Goal: Task Accomplishment & Management: Use online tool/utility

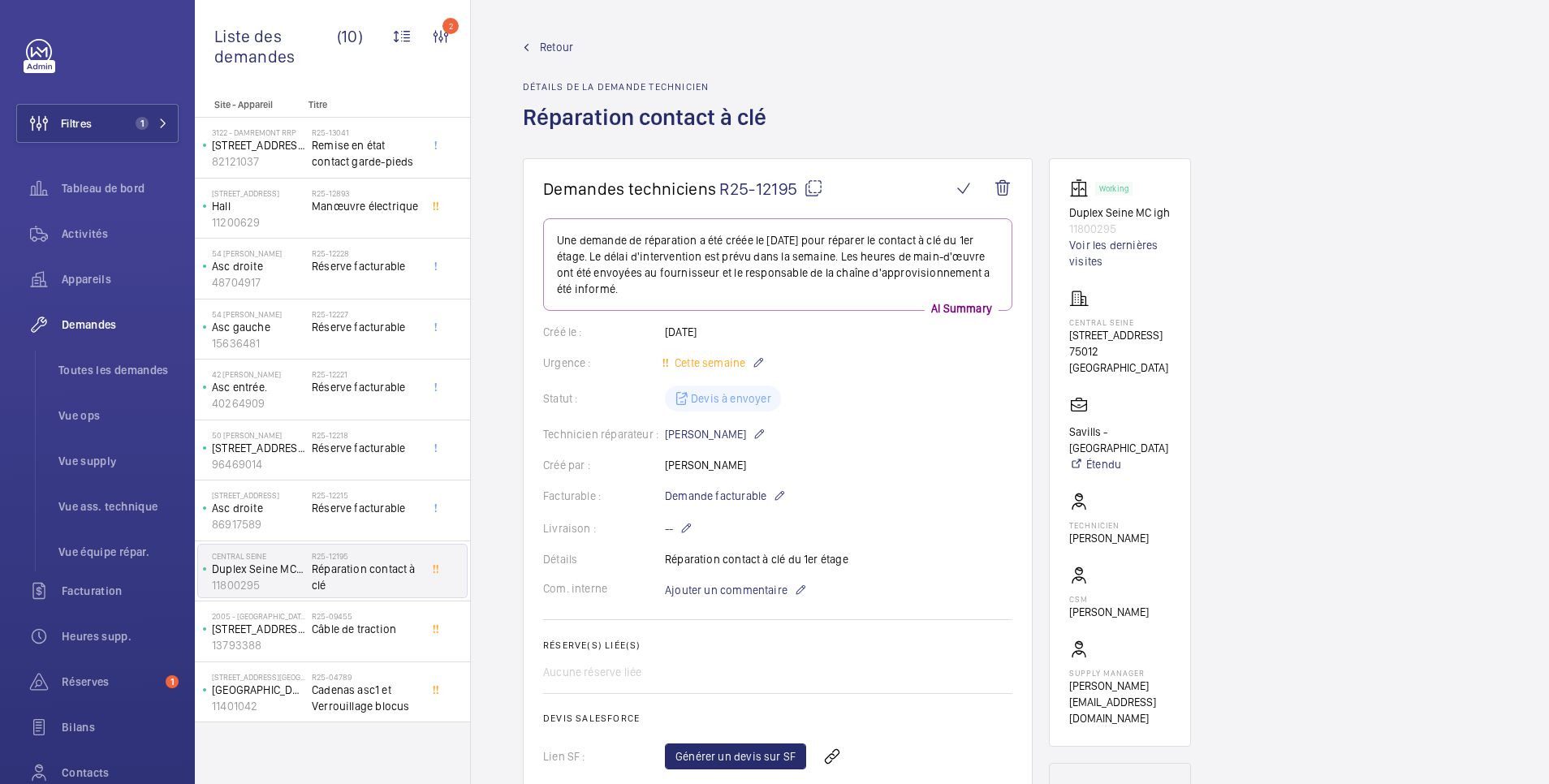
drag, startPoint x: 1138, startPoint y: 225, endPoint x: 1063, endPoint y: 225, distance: 75.0
click at [1063, 225] on wm-front-card "Working Duplex Seine MC igh 11800295 Voir les dernières visites Central Seine 4…" at bounding box center [1119, 452] width 142 height 588
copy p "11800295"
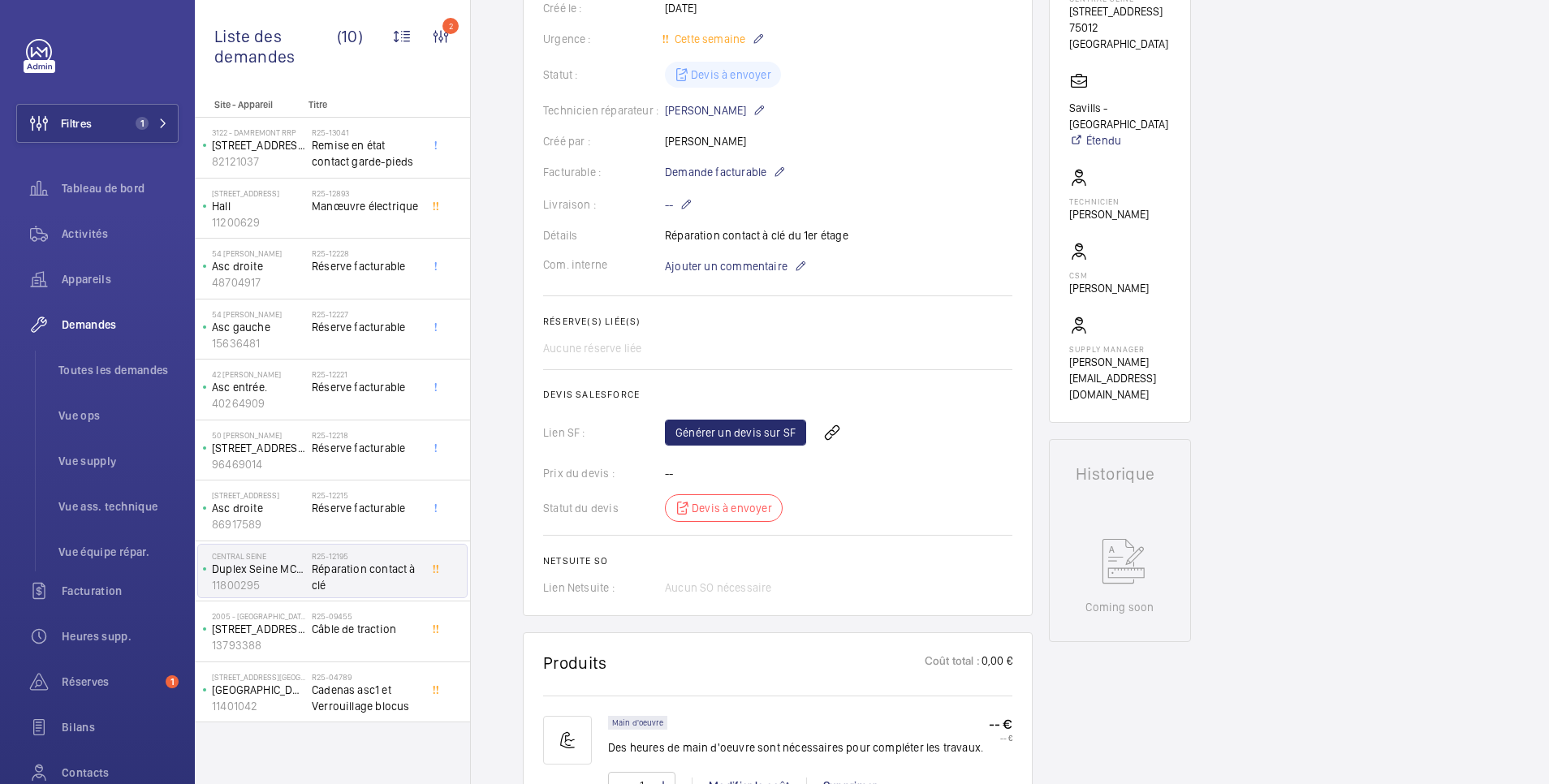
scroll to position [325, 0]
click at [758, 431] on link "Générer un devis sur SF" at bounding box center [735, 432] width 142 height 26
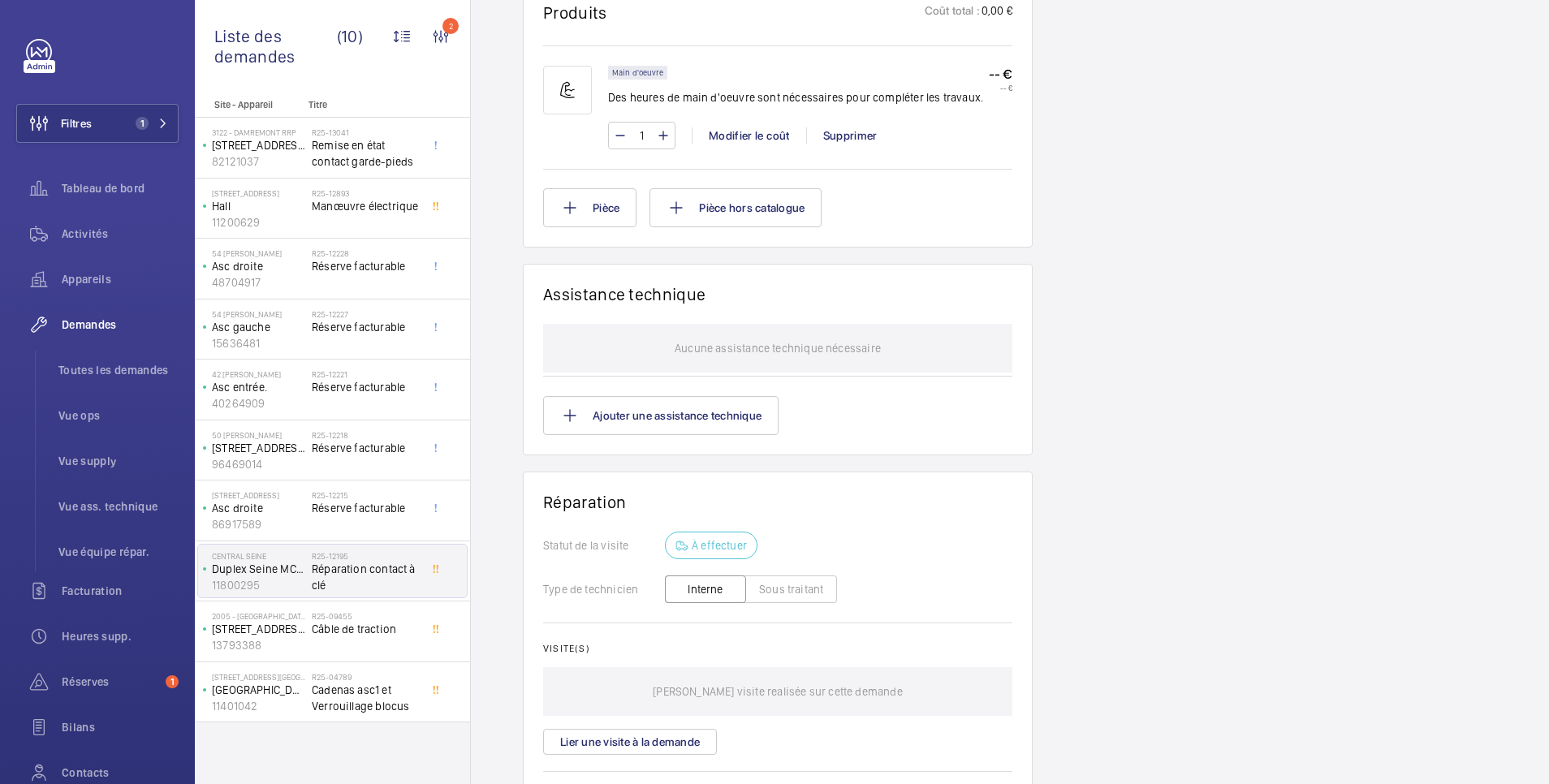
scroll to position [0, 0]
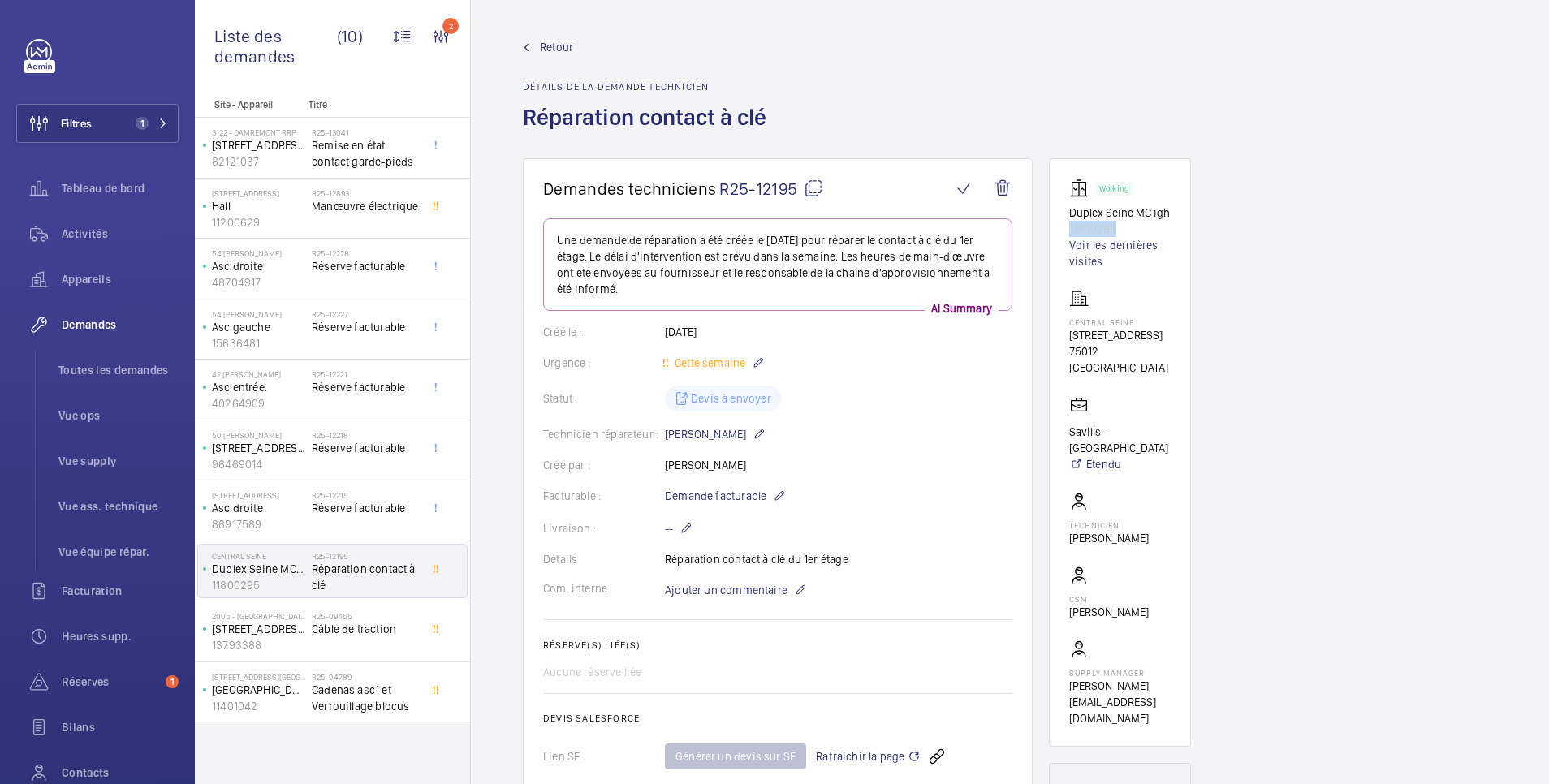
drag, startPoint x: 660, startPoint y: 555, endPoint x: 863, endPoint y: 556, distance: 203.0
click at [863, 556] on div "Détails Réparation contact à clé du 1er étage" at bounding box center [777, 559] width 469 height 16
copy div "Détails Réparation contact à clé du 1er étage"
drag, startPoint x: 1065, startPoint y: 210, endPoint x: 1165, endPoint y: 223, distance: 100.8
click at [1165, 223] on wm-front-card "Working Duplex Seine MC igh 11800295 Voir les dernières visites Central Seine 4…" at bounding box center [1119, 452] width 142 height 588
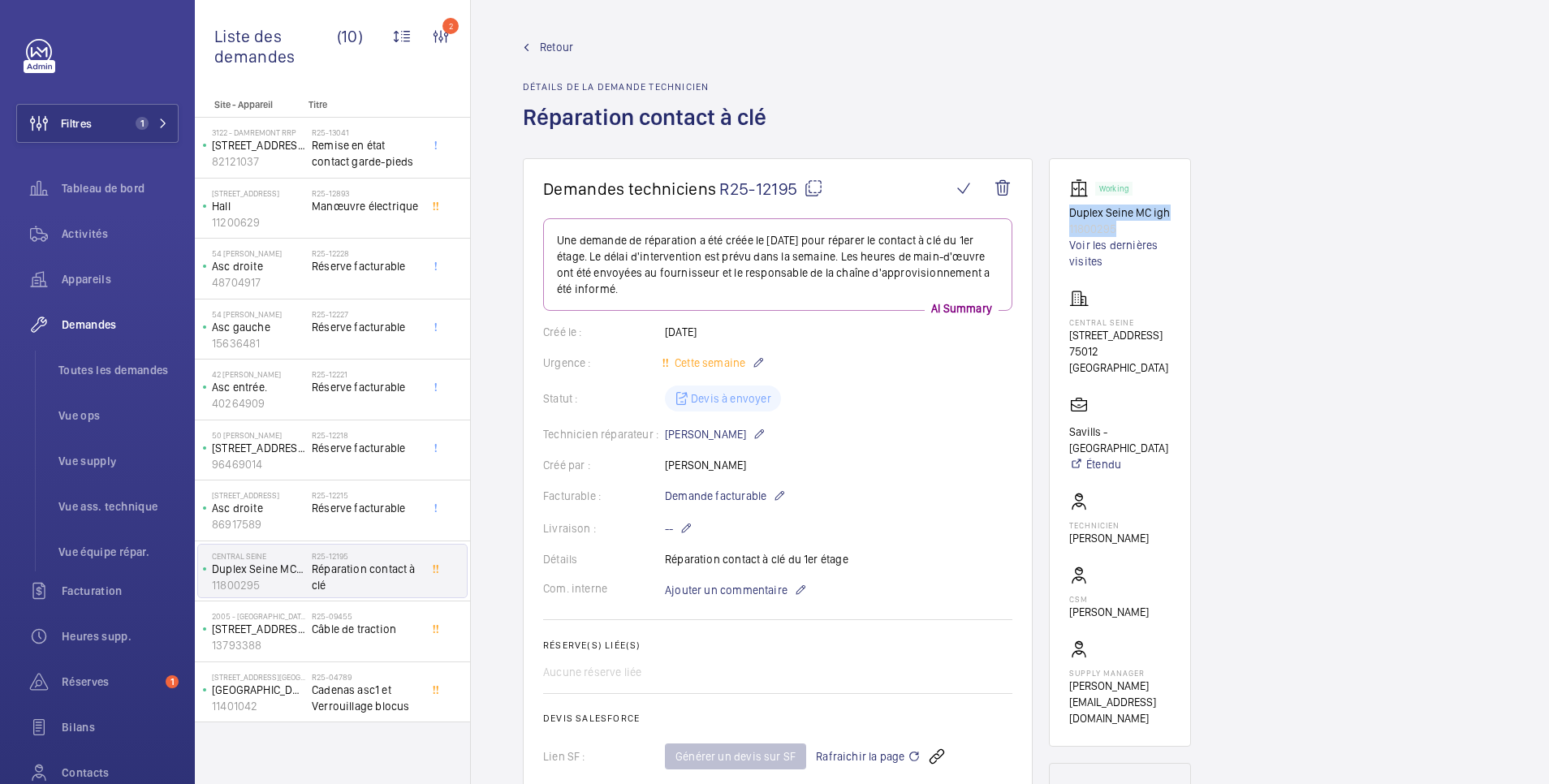
copy div "Duplex Seine MC igh 11800295"
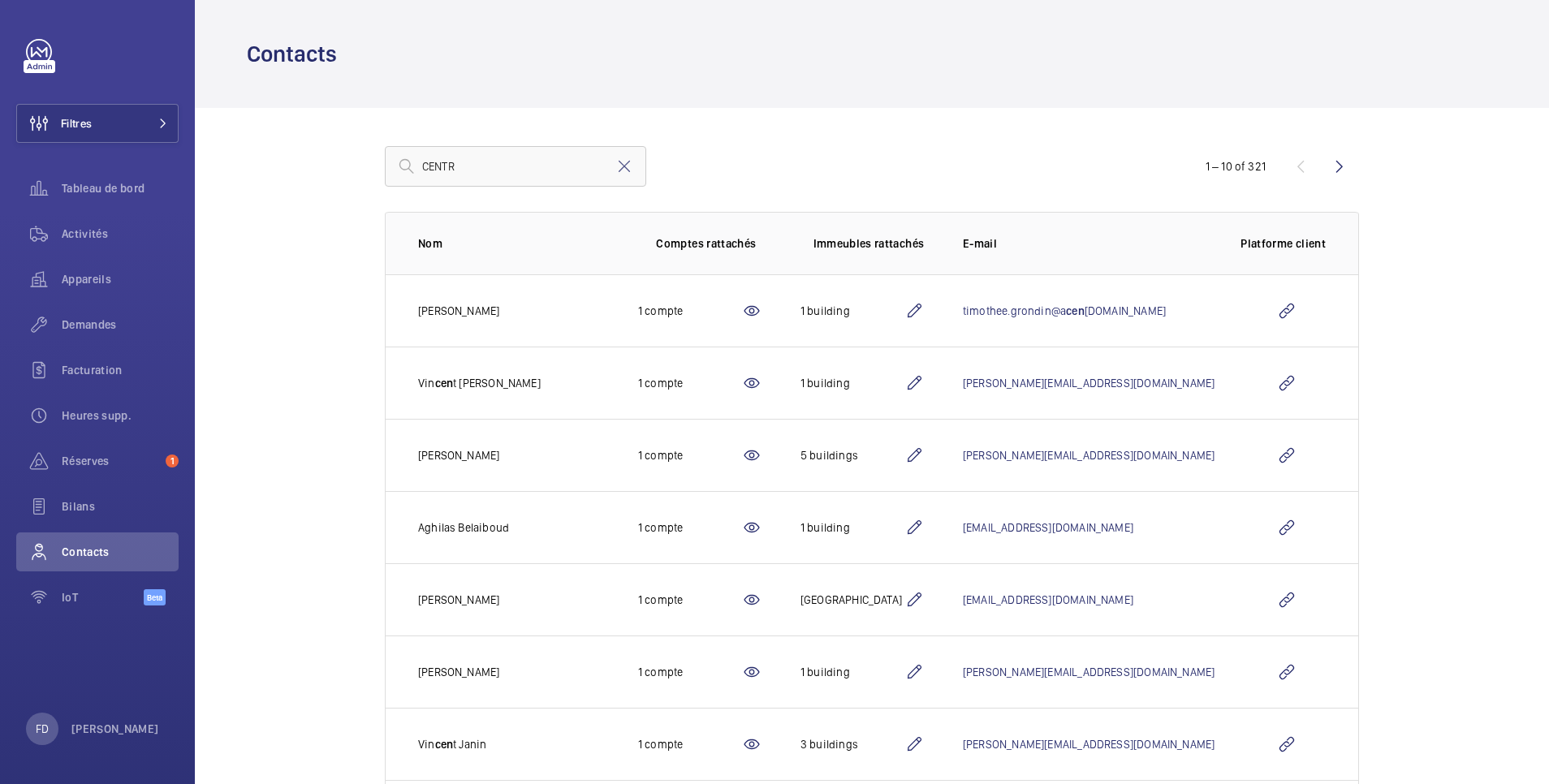
drag, startPoint x: 474, startPoint y: 155, endPoint x: 337, endPoint y: 157, distance: 137.0
click at [337, 157] on div "CENTR 1 – 10 of 321 Nom Comptes rattachés Immeubles rattachés E-mail Platforme …" at bounding box center [872, 572] width 1078 height 929
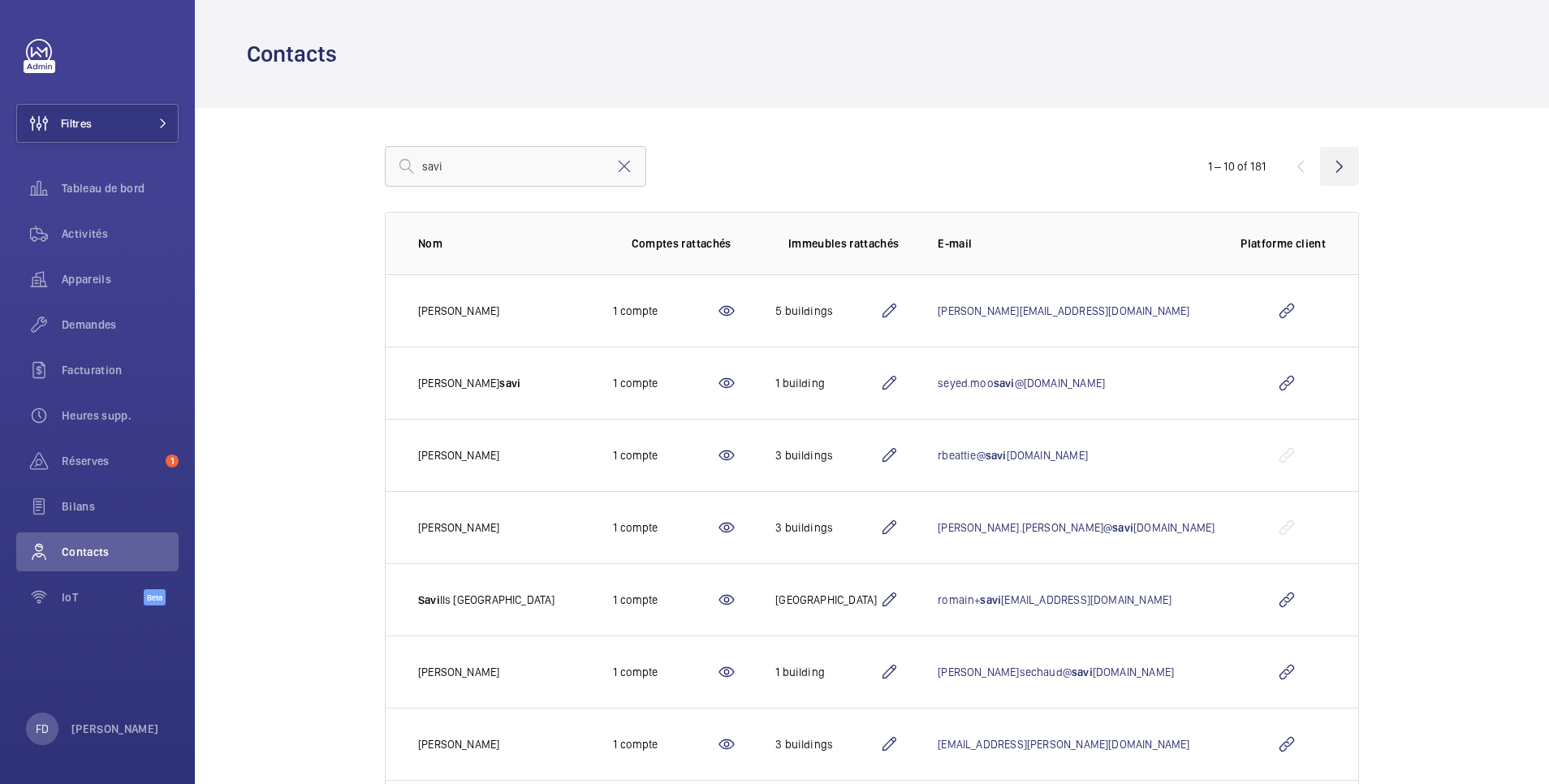
click at [1329, 168] on wm-front-icon-button at bounding box center [1339, 165] width 39 height 39
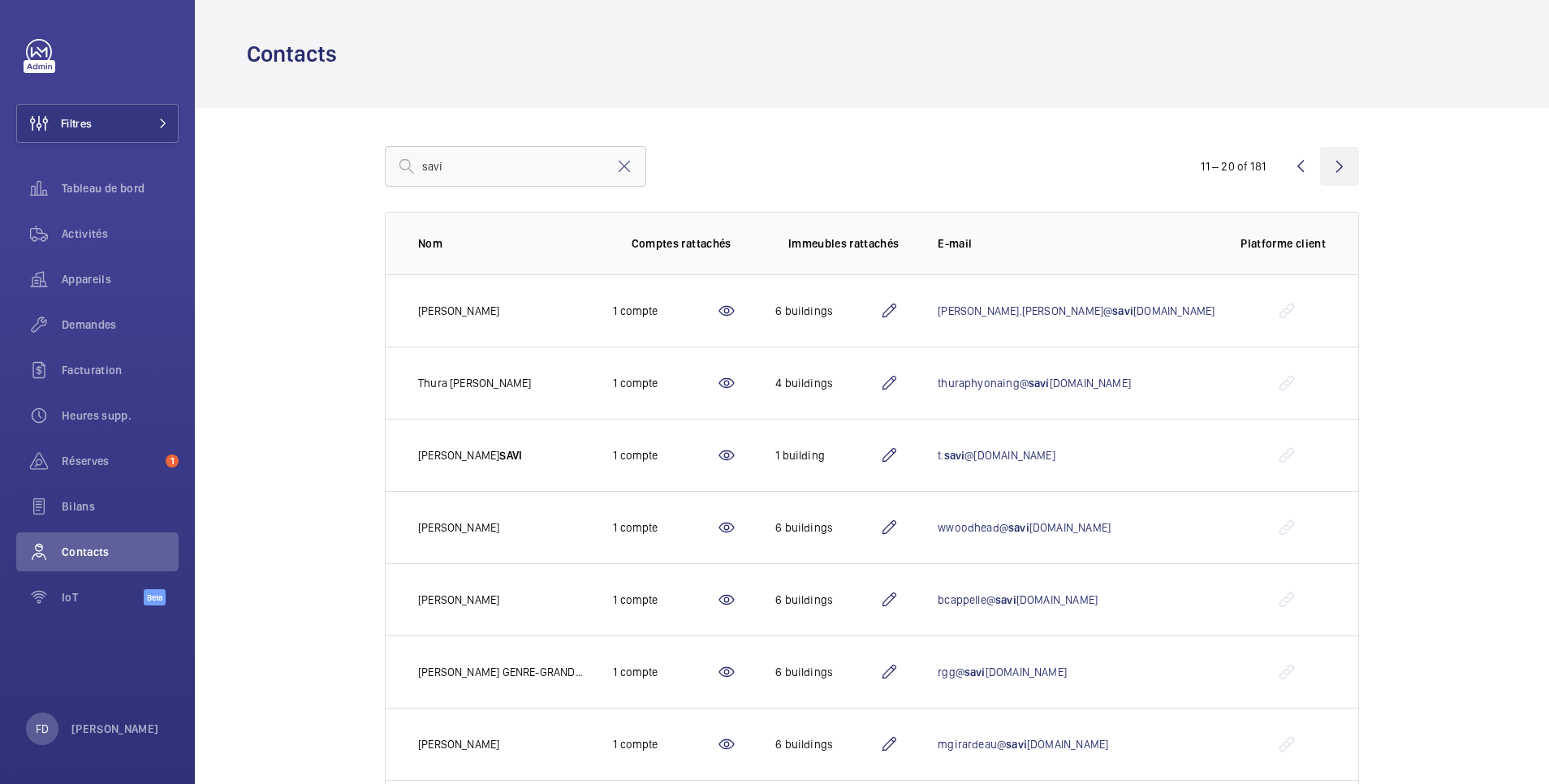
click at [1333, 164] on wm-front-icon-button at bounding box center [1339, 165] width 39 height 39
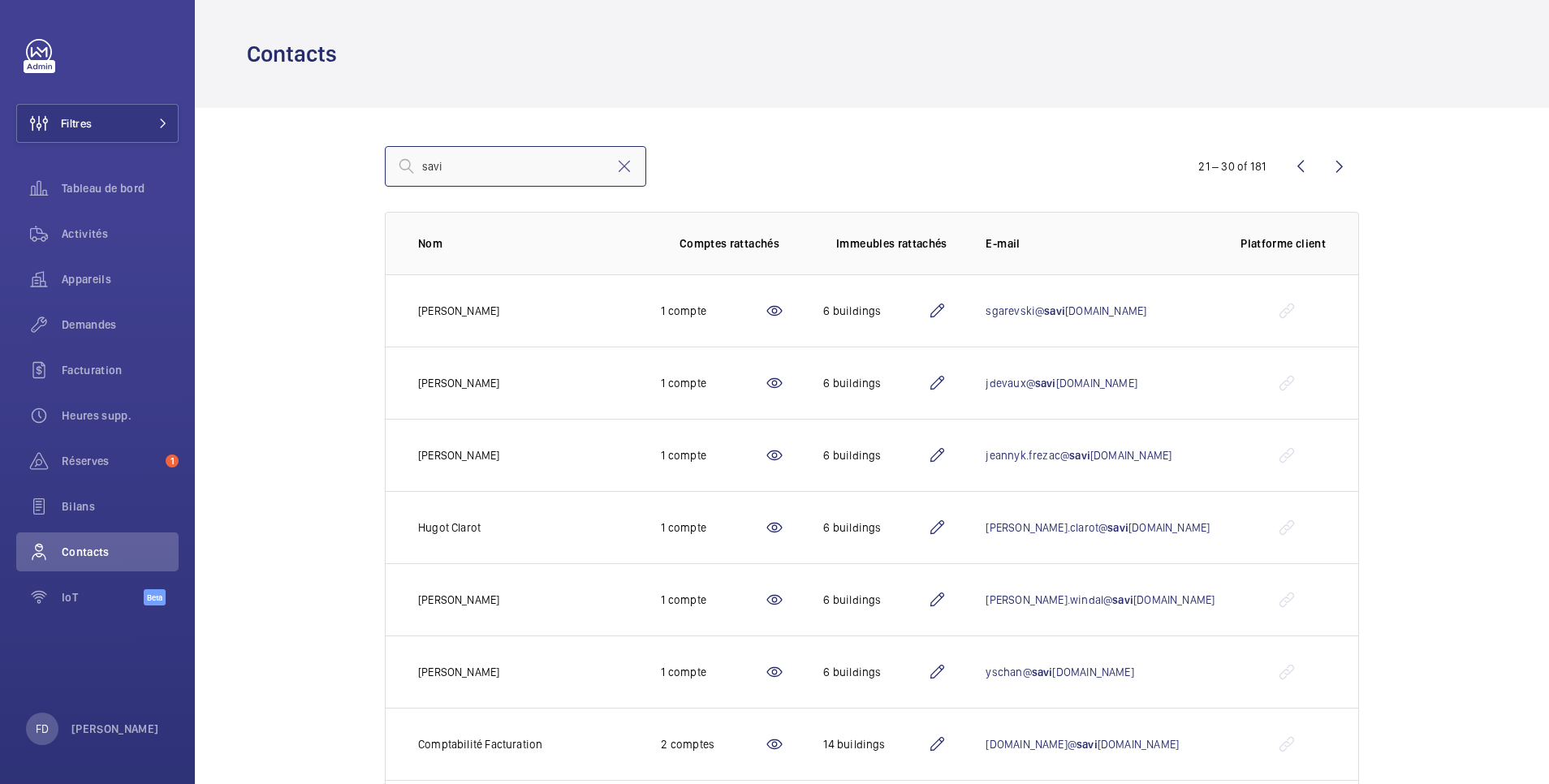
drag, startPoint x: 483, startPoint y: 170, endPoint x: 333, endPoint y: 147, distance: 151.8
click at [333, 147] on div "savi 21 – 30 of 181 Nom Comptes rattachés Immeubles rattachés E-mail Platforme …" at bounding box center [872, 572] width 1078 height 929
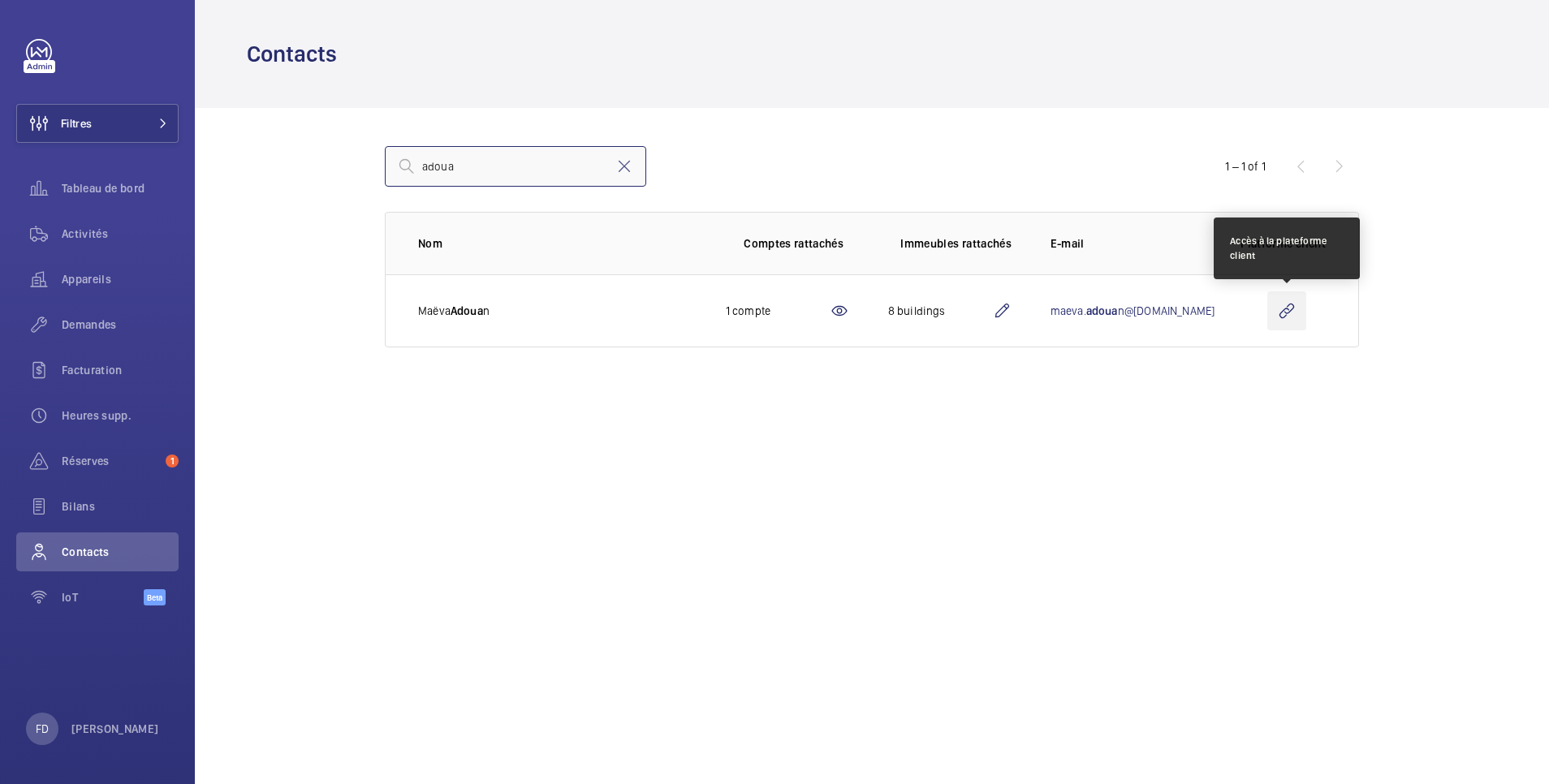
type input "adoua"
click at [1282, 305] on wm-front-icon-button at bounding box center [1286, 310] width 39 height 39
